Goal: Information Seeking & Learning: Learn about a topic

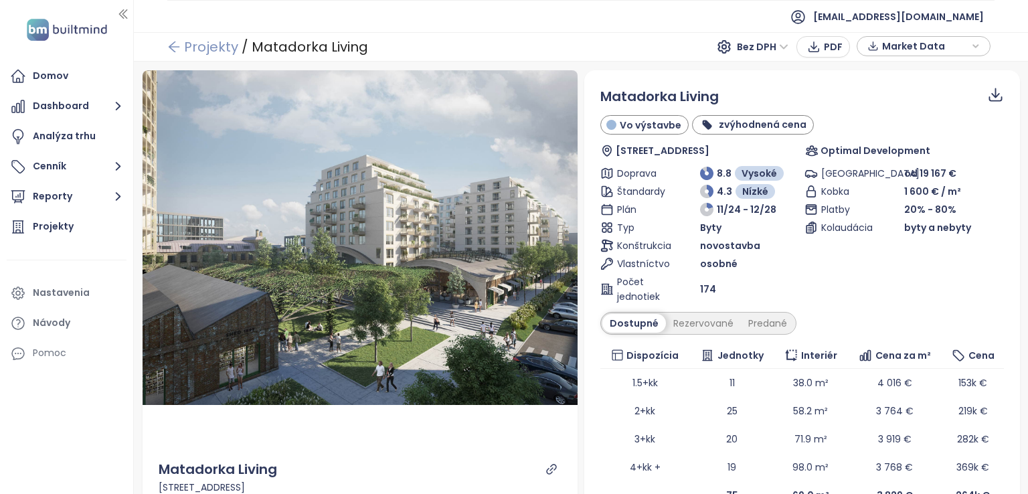
click at [177, 50] on icon "arrow-left" at bounding box center [173, 46] width 13 height 13
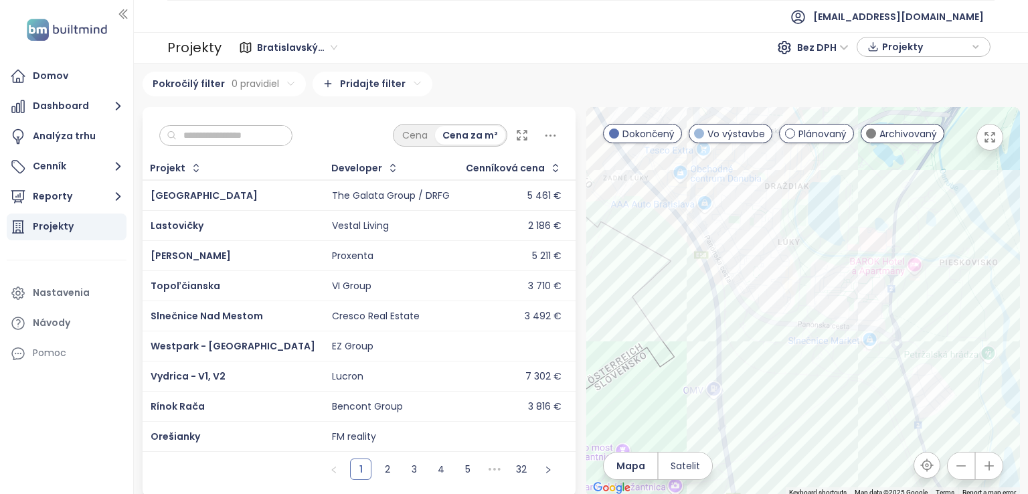
drag, startPoint x: 871, startPoint y: 309, endPoint x: 509, endPoint y: 252, distance: 365.9
click at [509, 252] on div "Cena Cena za m² Projekt Developer Cenníková cena Adresa Predané jednotky Začiat…" at bounding box center [581, 302] width 888 height 390
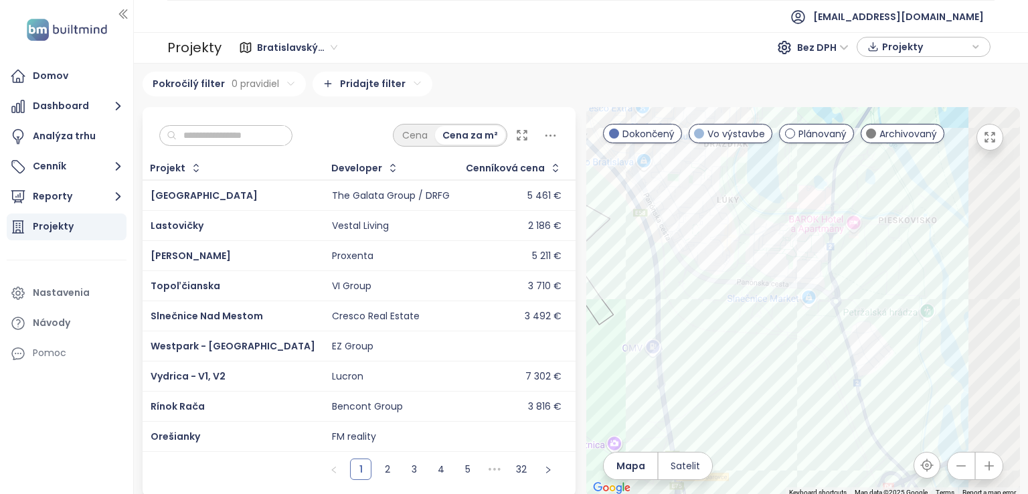
drag, startPoint x: 811, startPoint y: 282, endPoint x: 785, endPoint y: 281, distance: 26.1
click at [785, 281] on div at bounding box center [803, 302] width 434 height 390
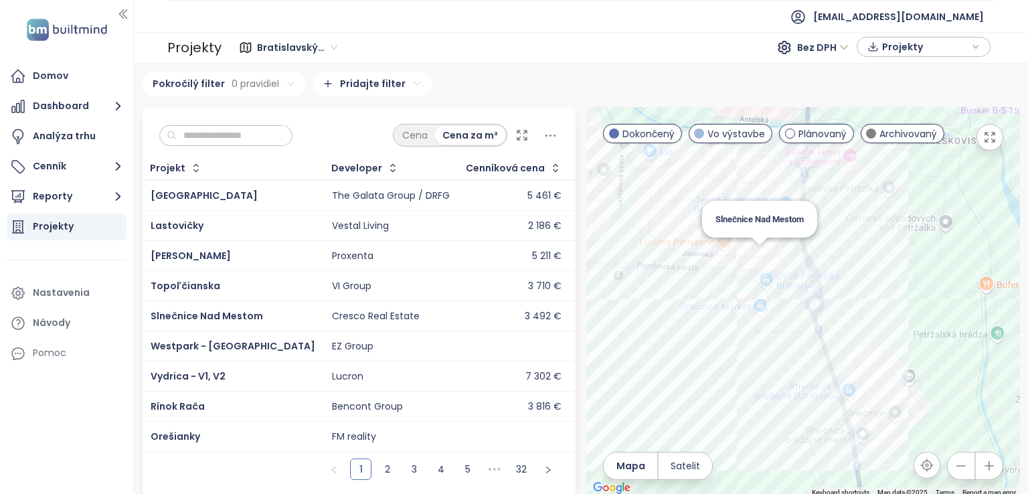
click at [758, 253] on div "Slnečnice Nad Mestom" at bounding box center [803, 302] width 434 height 390
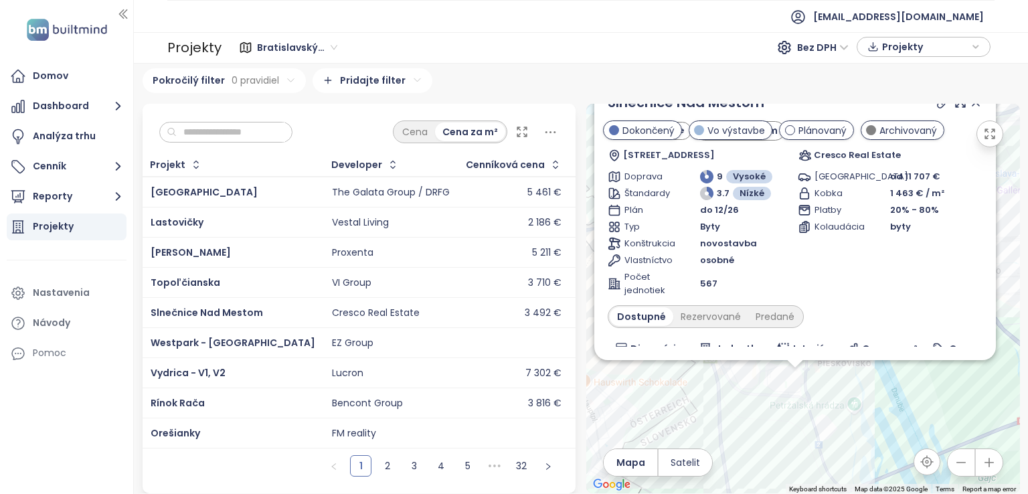
drag, startPoint x: 727, startPoint y: 445, endPoint x: 718, endPoint y: 402, distance: 43.9
click at [718, 402] on div "Slnečnice Nad Mestom Vo výstavbe hyponájom Jasovská, 851 07 Bratislava-Petržalk…" at bounding box center [803, 299] width 434 height 390
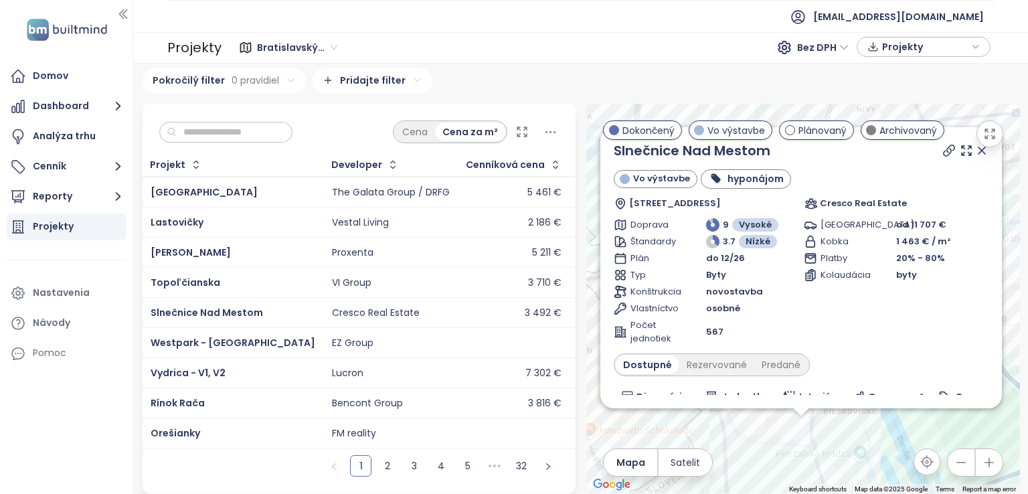
drag, startPoint x: 720, startPoint y: 407, endPoint x: 726, endPoint y: 453, distance: 45.8
click at [727, 457] on div "Slnečnice Nad Mestom Vo výstavbe hyponájom Jasovská, 851 07 Bratislava-Petržalk…" at bounding box center [803, 299] width 434 height 390
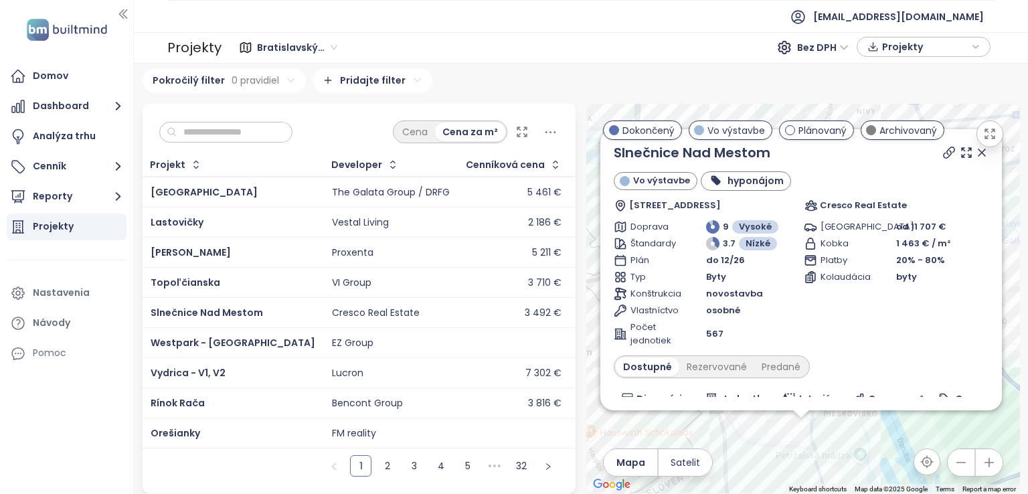
click at [979, 149] on icon at bounding box center [982, 152] width 7 height 7
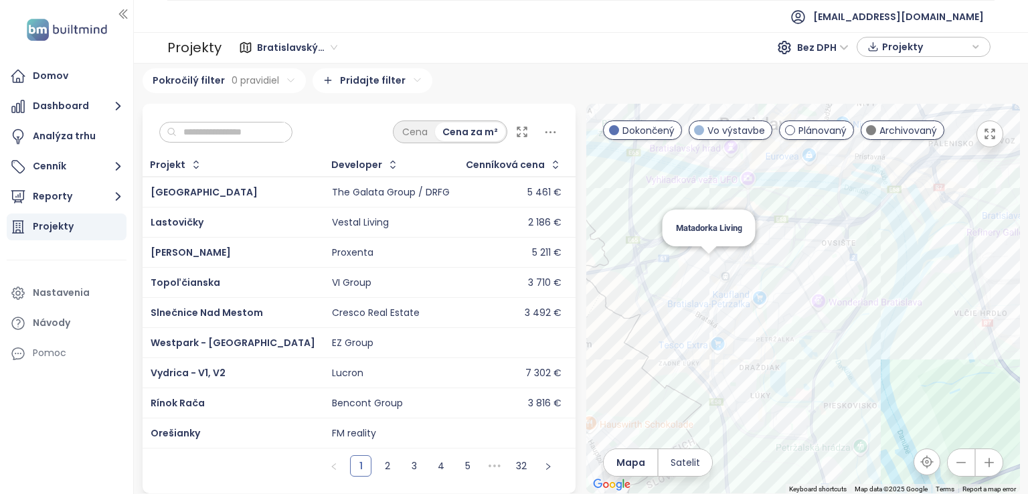
click at [697, 252] on div "Matadorka Living" at bounding box center [803, 299] width 434 height 390
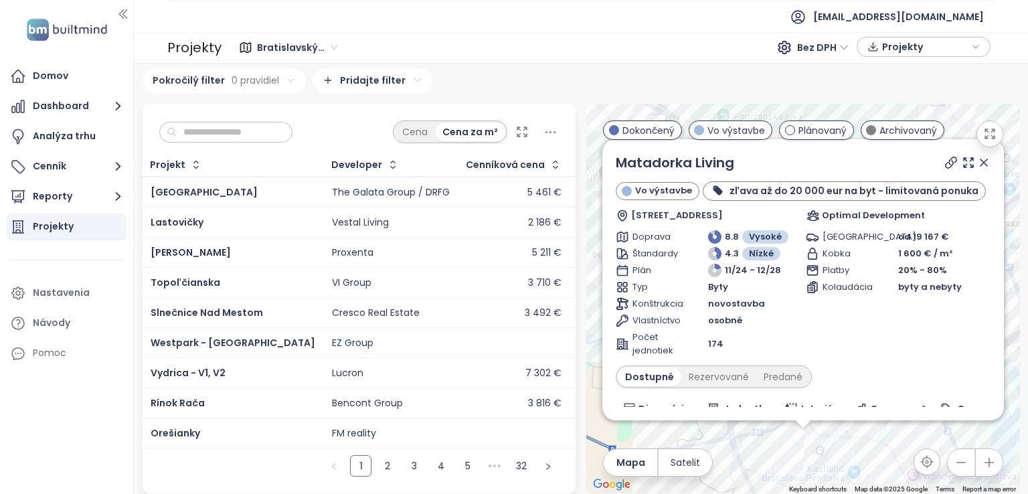
click at [977, 160] on icon at bounding box center [983, 162] width 13 height 13
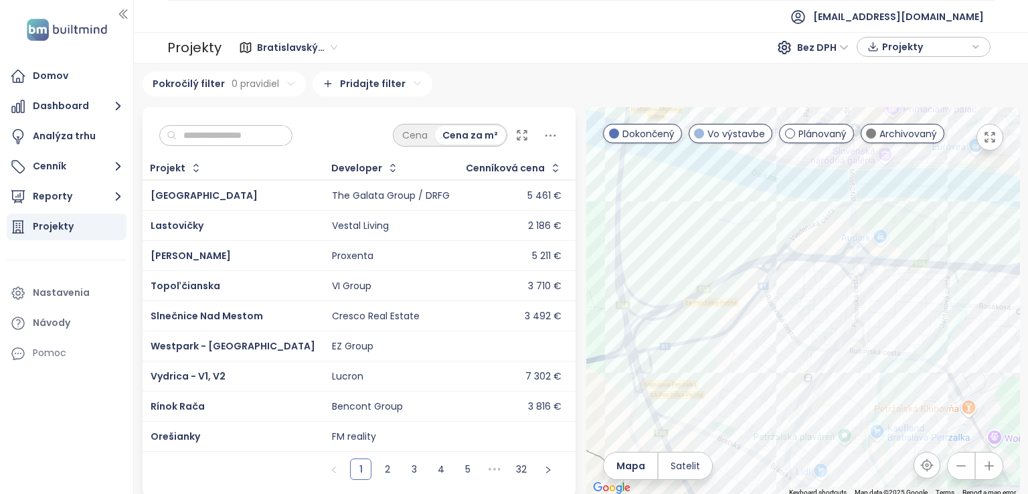
drag, startPoint x: 777, startPoint y: 394, endPoint x: 771, endPoint y: 303, distance: 91.2
click at [771, 303] on div at bounding box center [803, 302] width 434 height 390
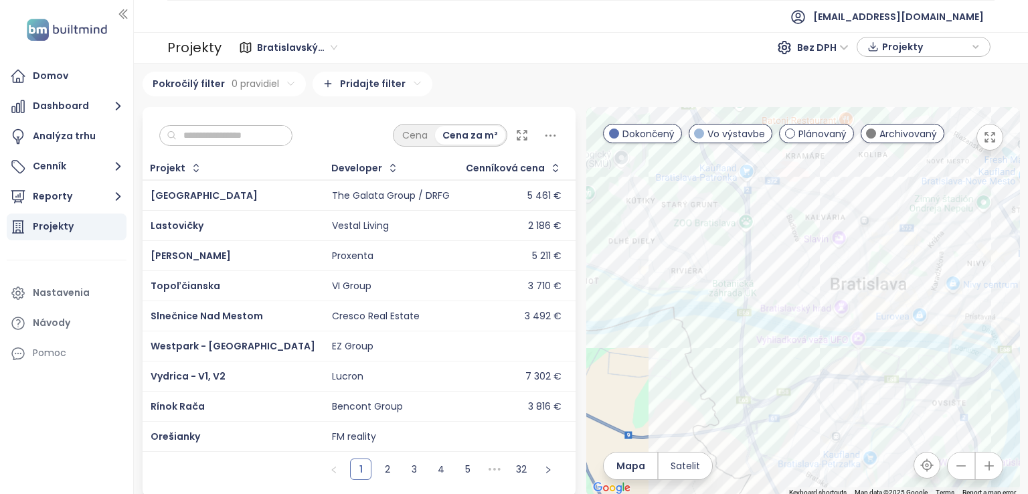
drag, startPoint x: 720, startPoint y: 216, endPoint x: 693, endPoint y: 270, distance: 60.2
click at [771, 346] on div at bounding box center [803, 302] width 434 height 390
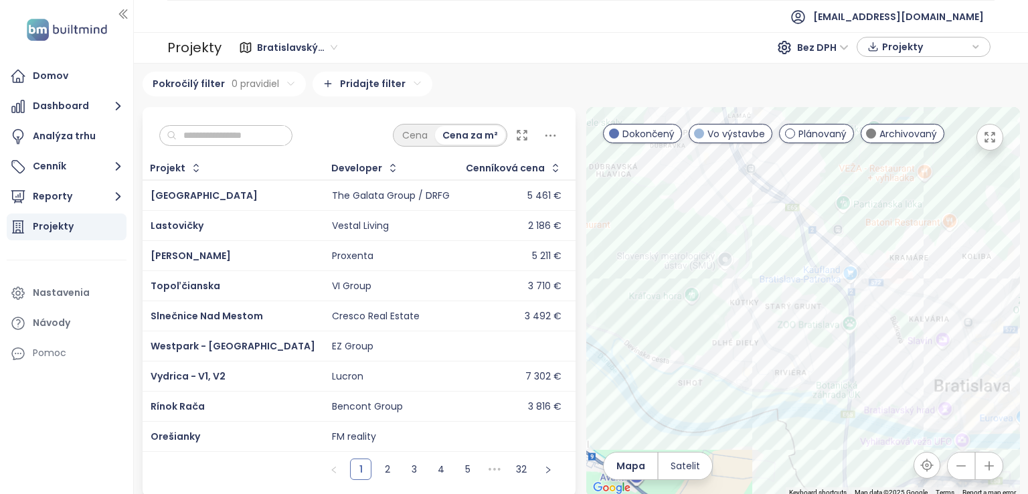
drag, startPoint x: 684, startPoint y: 260, endPoint x: 773, endPoint y: 330, distance: 113.0
click at [773, 330] on div at bounding box center [803, 302] width 434 height 390
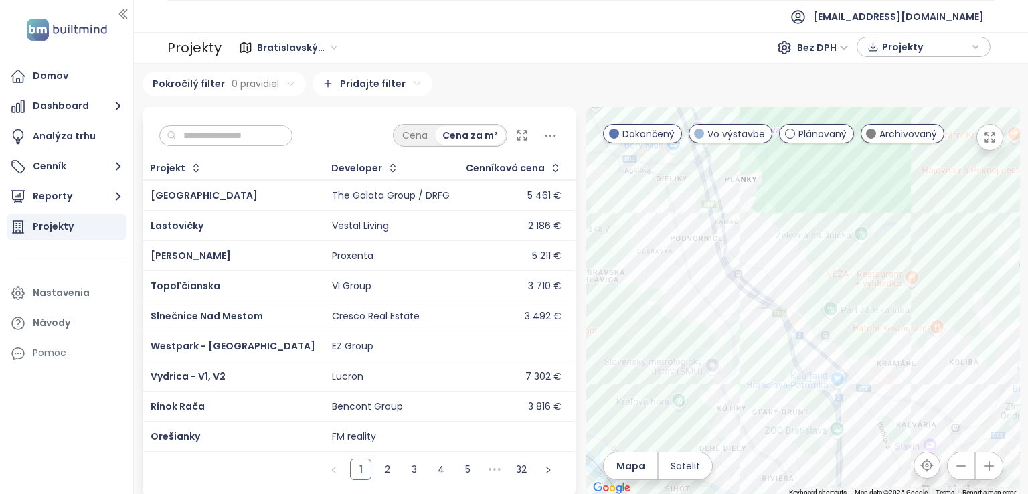
drag, startPoint x: 750, startPoint y: 247, endPoint x: 694, endPoint y: 357, distance: 123.4
click at [696, 370] on div at bounding box center [803, 302] width 434 height 390
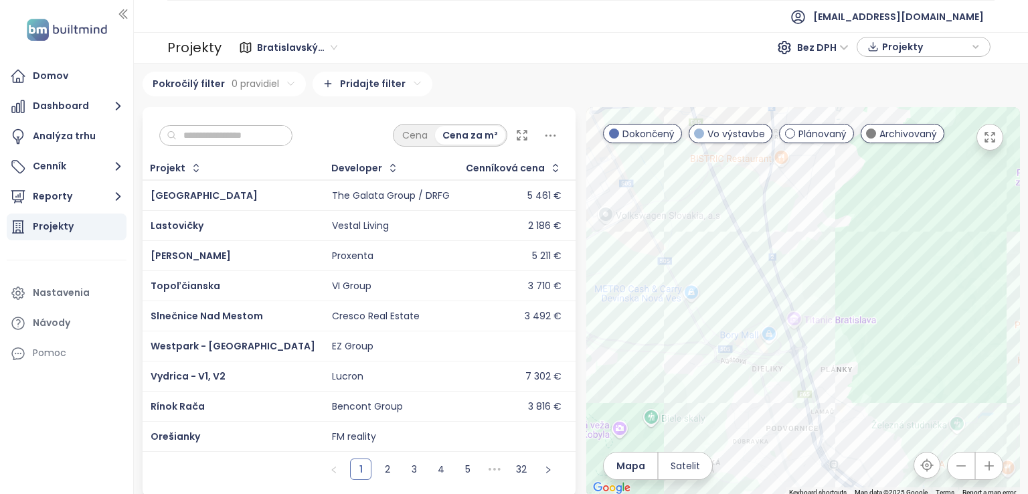
drag, startPoint x: 674, startPoint y: 299, endPoint x: 749, endPoint y: 402, distance: 127.5
click at [755, 418] on div at bounding box center [803, 302] width 434 height 390
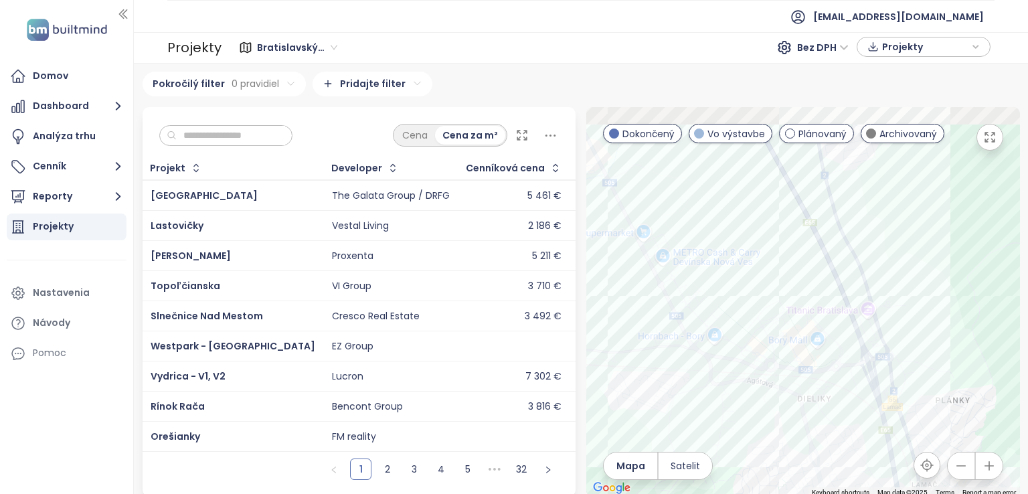
drag, startPoint x: 811, startPoint y: 260, endPoint x: 816, endPoint y: 286, distance: 25.9
click at [816, 286] on div at bounding box center [803, 302] width 434 height 390
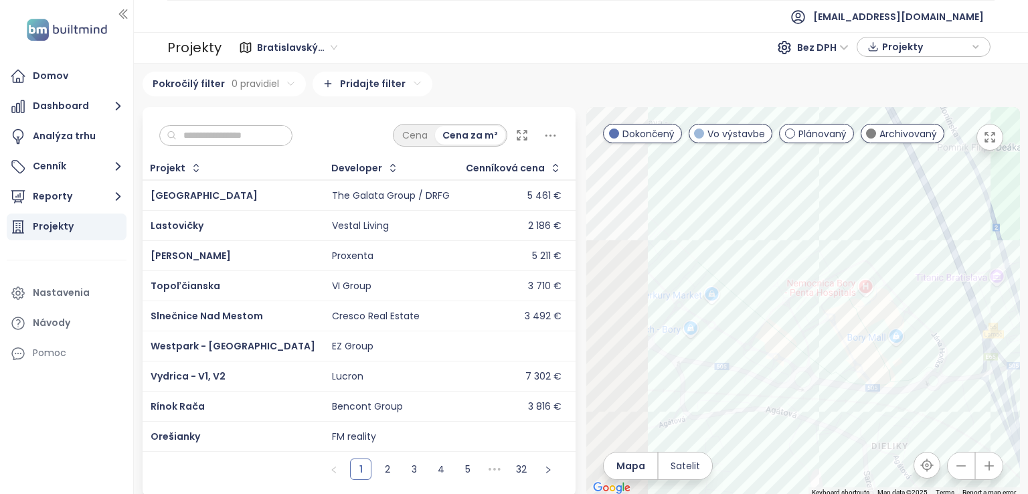
drag, startPoint x: 730, startPoint y: 270, endPoint x: 745, endPoint y: 255, distance: 21.3
click at [745, 255] on div at bounding box center [803, 302] width 434 height 390
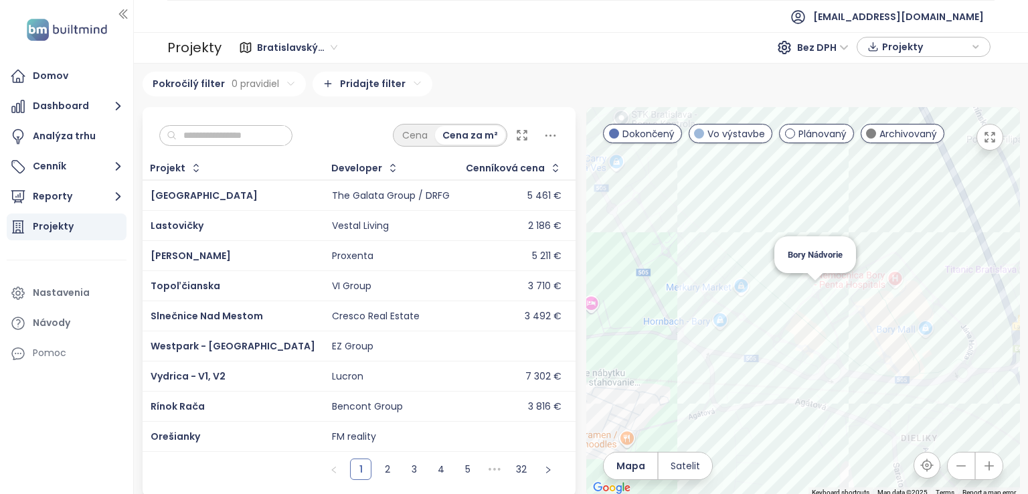
click at [812, 293] on div "Bory Nádvorie" at bounding box center [803, 302] width 434 height 390
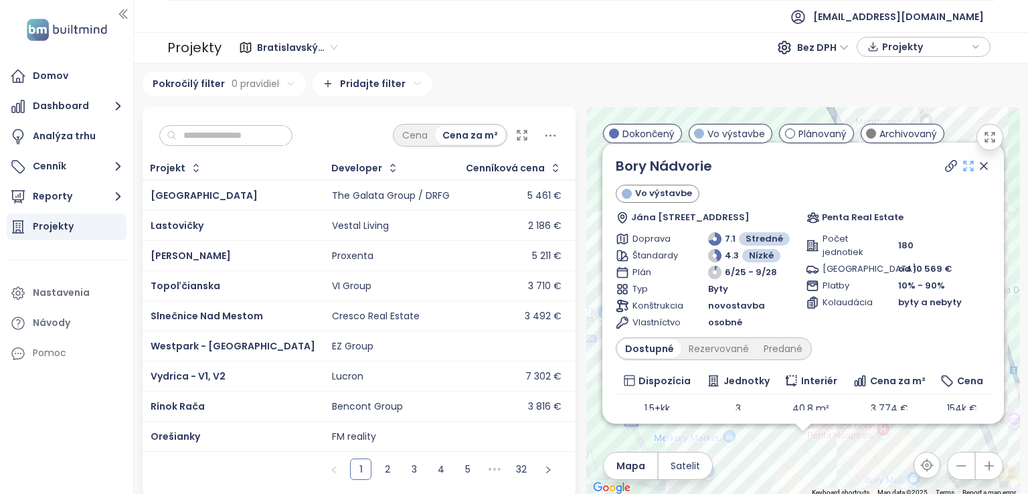
click at [964, 167] on icon at bounding box center [968, 166] width 9 height 9
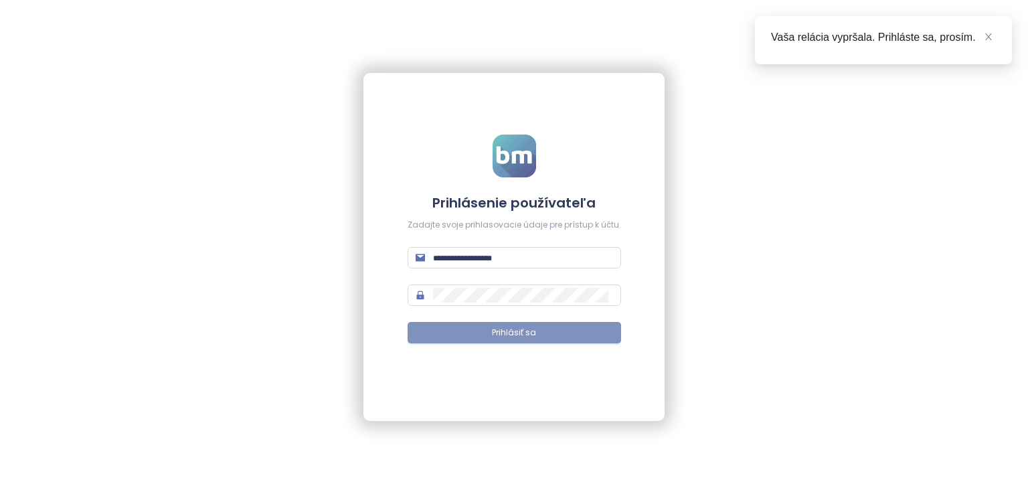
type input "**********"
click at [586, 338] on button "Prihlásiť sa" at bounding box center [515, 332] width 214 height 21
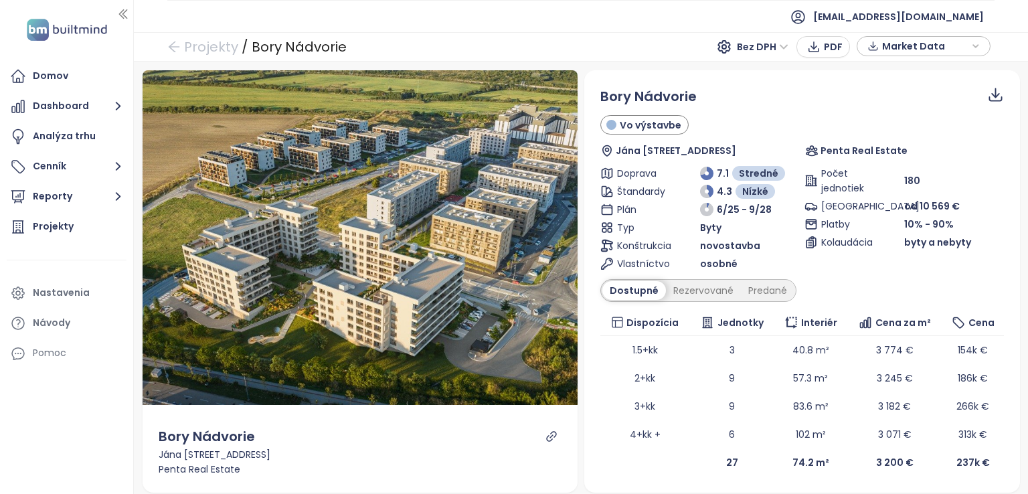
click at [989, 100] on icon at bounding box center [995, 98] width 13 height 5
click at [972, 145] on span "Dáta ako XLSX" at bounding box center [981, 150] width 72 height 15
click at [199, 46] on link "Projekty" at bounding box center [202, 47] width 71 height 24
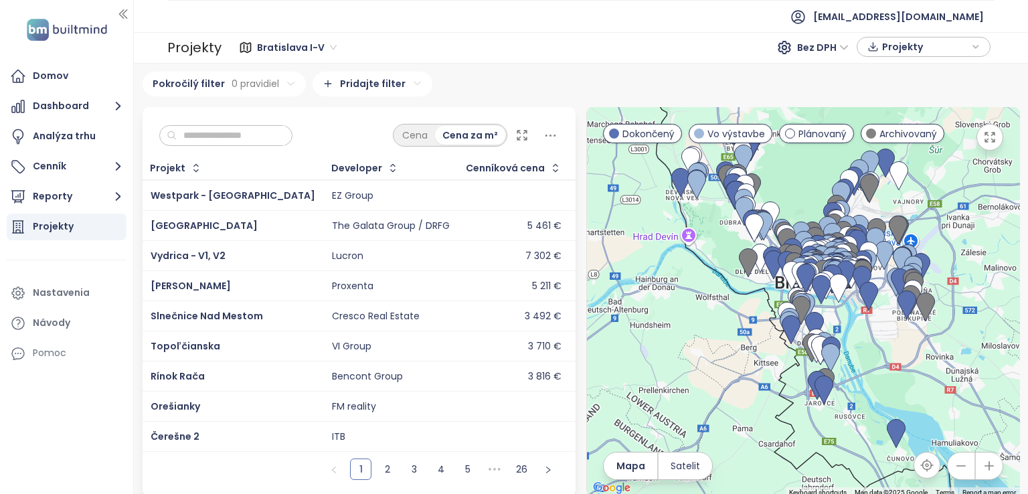
click at [74, 223] on div "Projekty" at bounding box center [67, 227] width 120 height 27
click at [272, 124] on div "Cena Cena za m²" at bounding box center [360, 132] width 434 height 50
click at [267, 131] on input "text" at bounding box center [231, 136] width 108 height 20
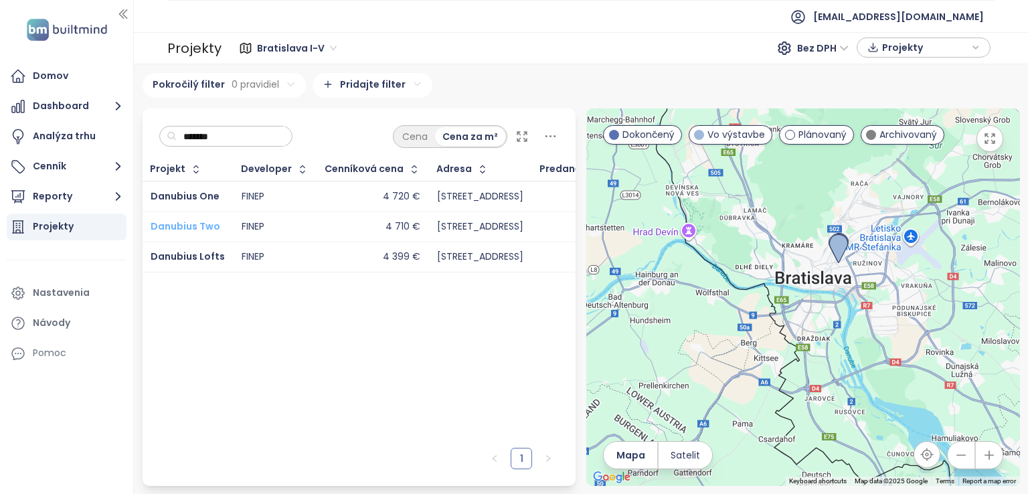
type input "*******"
click at [210, 224] on span "Danubius Two" at bounding box center [186, 226] width 70 height 13
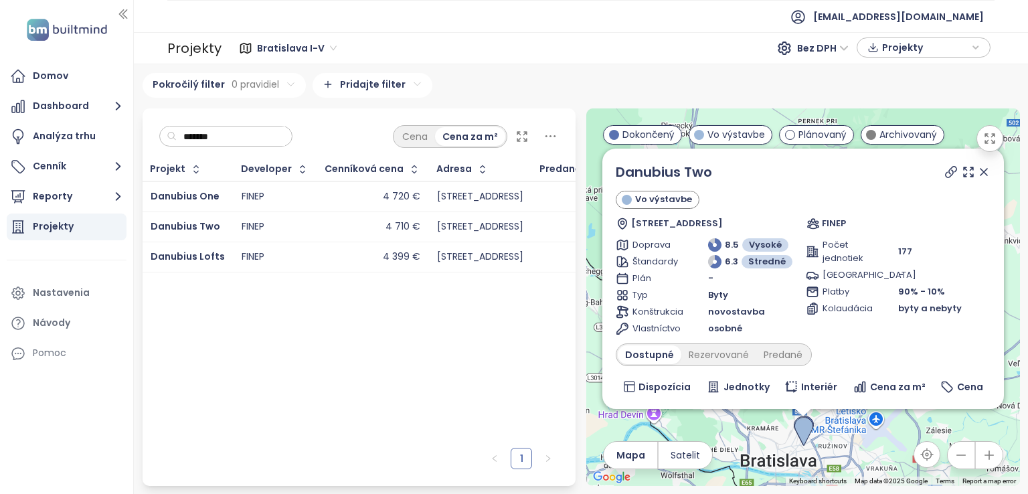
click at [981, 171] on icon at bounding box center [984, 172] width 7 height 7
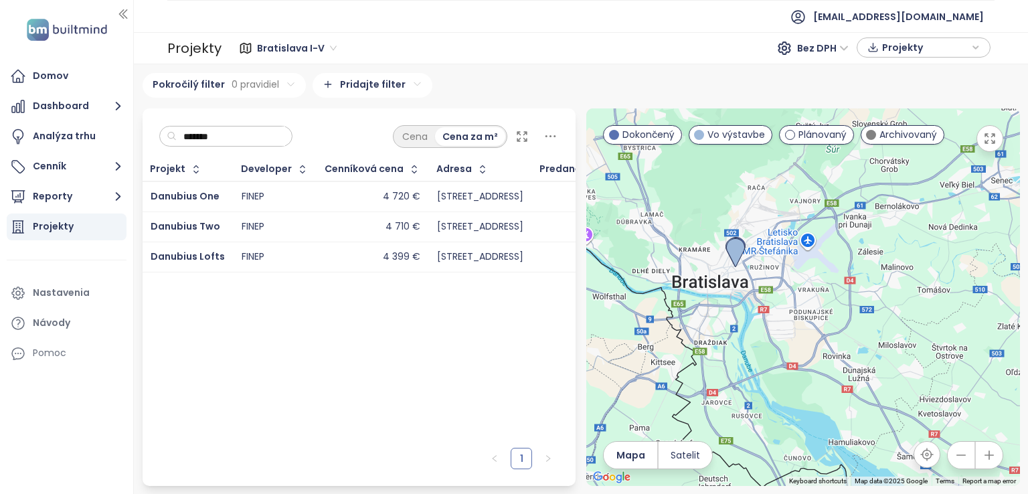
drag, startPoint x: 846, startPoint y: 402, endPoint x: 777, endPoint y: 222, distance: 192.8
click at [777, 222] on div at bounding box center [803, 297] width 434 height 378
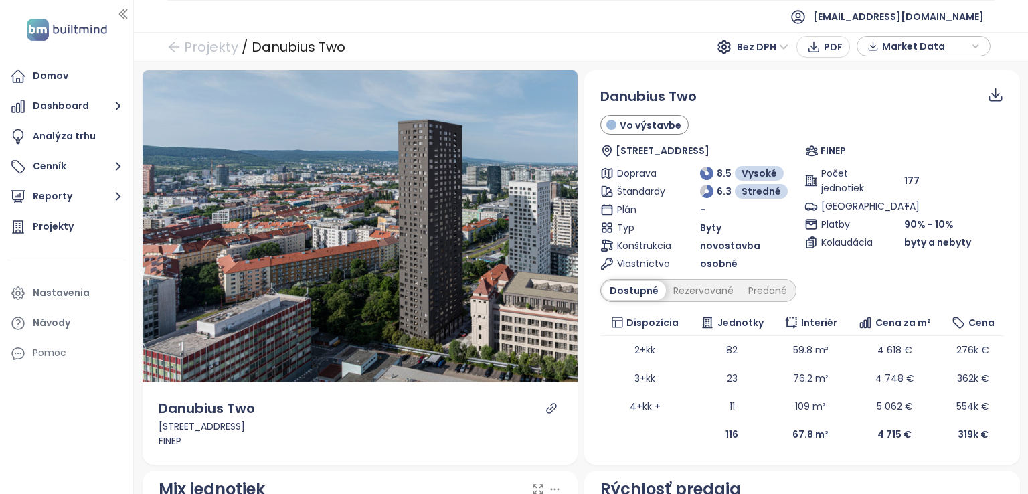
click at [987, 92] on icon at bounding box center [995, 94] width 17 height 17
click at [987, 102] on icon at bounding box center [995, 94] width 17 height 17
click at [989, 100] on icon at bounding box center [995, 98] width 13 height 5
click at [980, 149] on span "Dáta ako XLSX" at bounding box center [981, 150] width 72 height 15
